Goal: Task Accomplishment & Management: Use online tool/utility

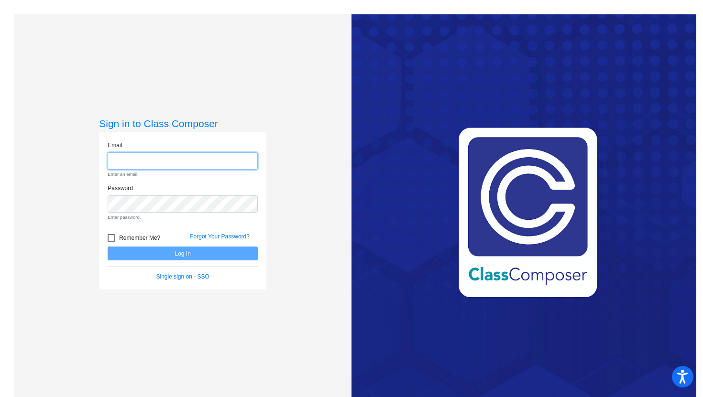
click at [189, 164] on input "email" at bounding box center [183, 161] width 150 height 18
type input "[EMAIL_ADDRESS][DOMAIN_NAME]"
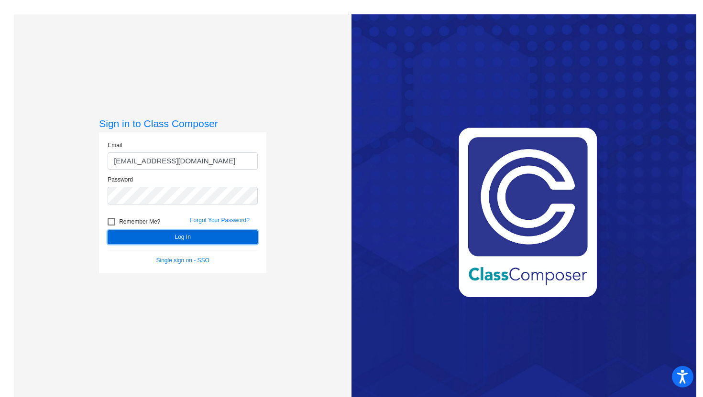
click at [180, 242] on button "Log In" at bounding box center [183, 237] width 150 height 14
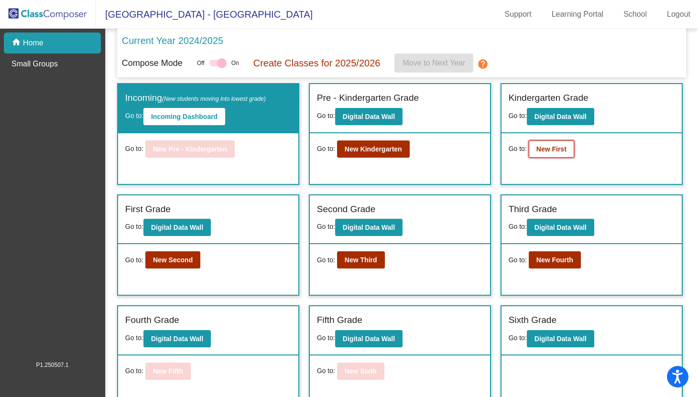
click at [560, 147] on b "New First" at bounding box center [551, 149] width 30 height 8
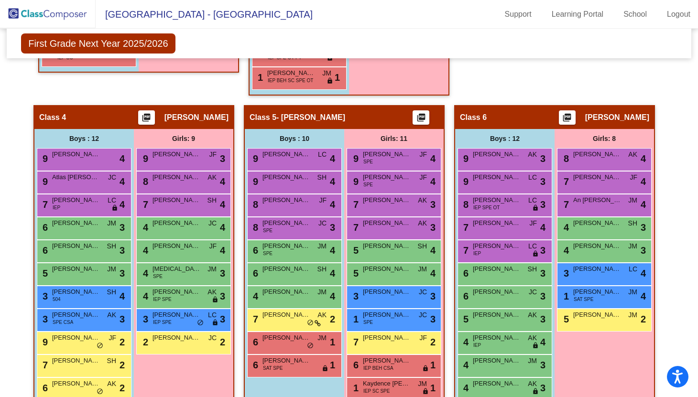
scroll to position [292, 0]
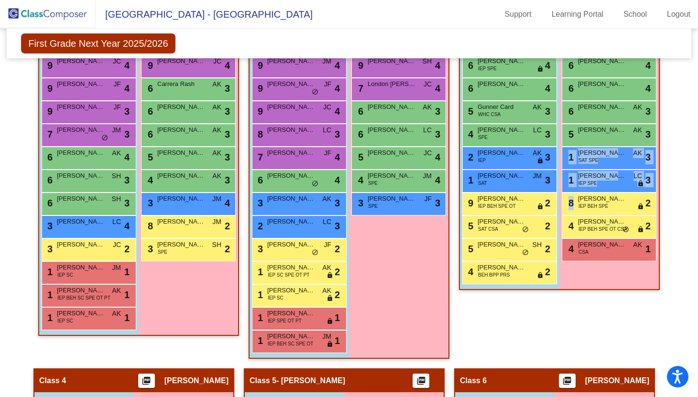
drag, startPoint x: 702, startPoint y: 197, endPoint x: 696, endPoint y: 150, distance: 47.7
click at [696, 149] on html "Accessibility Screen-Reader Guide, Feedback, and Issue Reporting | New window […" at bounding box center [349, 198] width 698 height 397
